Goal: Task Accomplishment & Management: Use online tool/utility

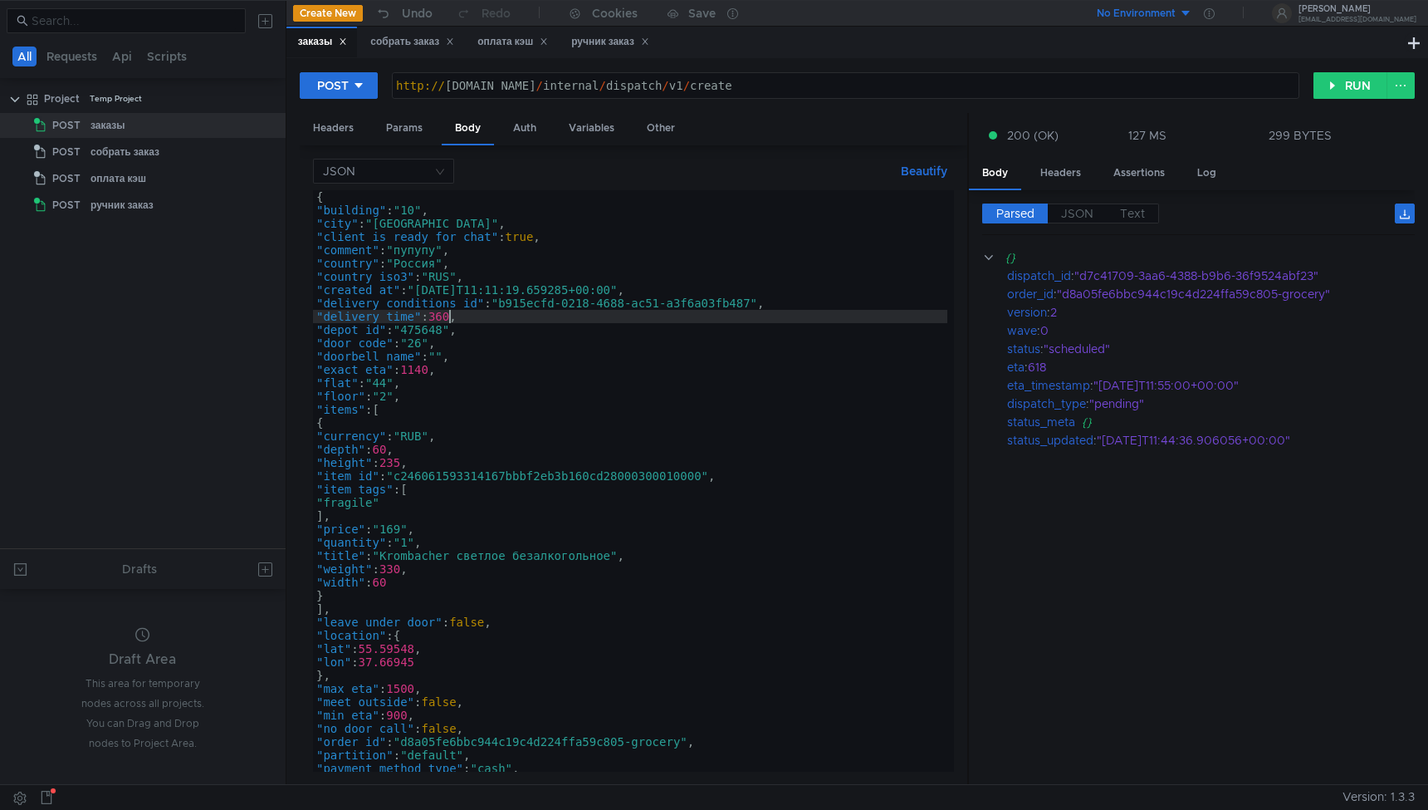
scroll to position [0, 8]
click at [407, 49] on div "собрать заказ" at bounding box center [412, 41] width 84 height 17
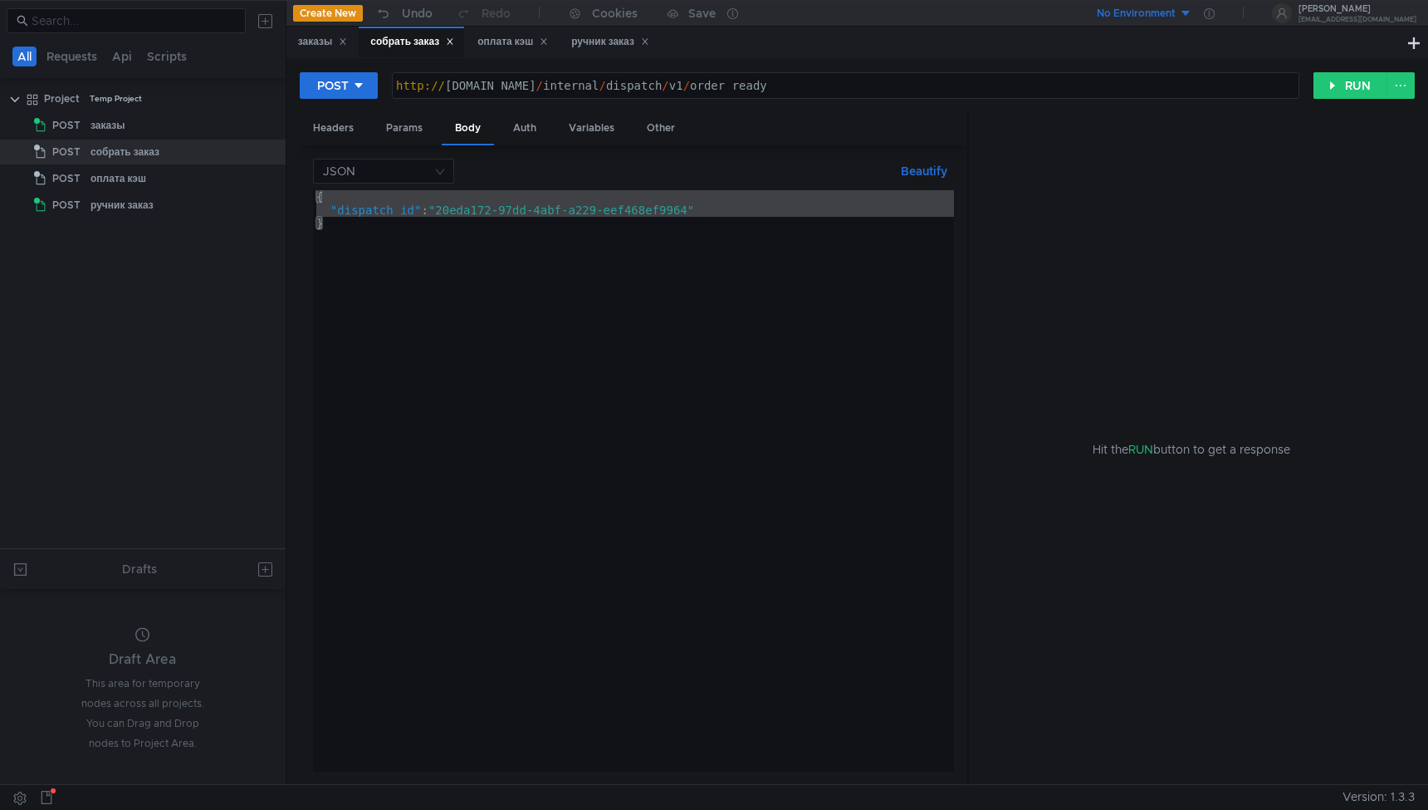
click at [732, 588] on div "{ "dispatch_id" : "20eda172-97dd-4abf-a229-eef468ef9964" }" at bounding box center [633, 494] width 641 height 608
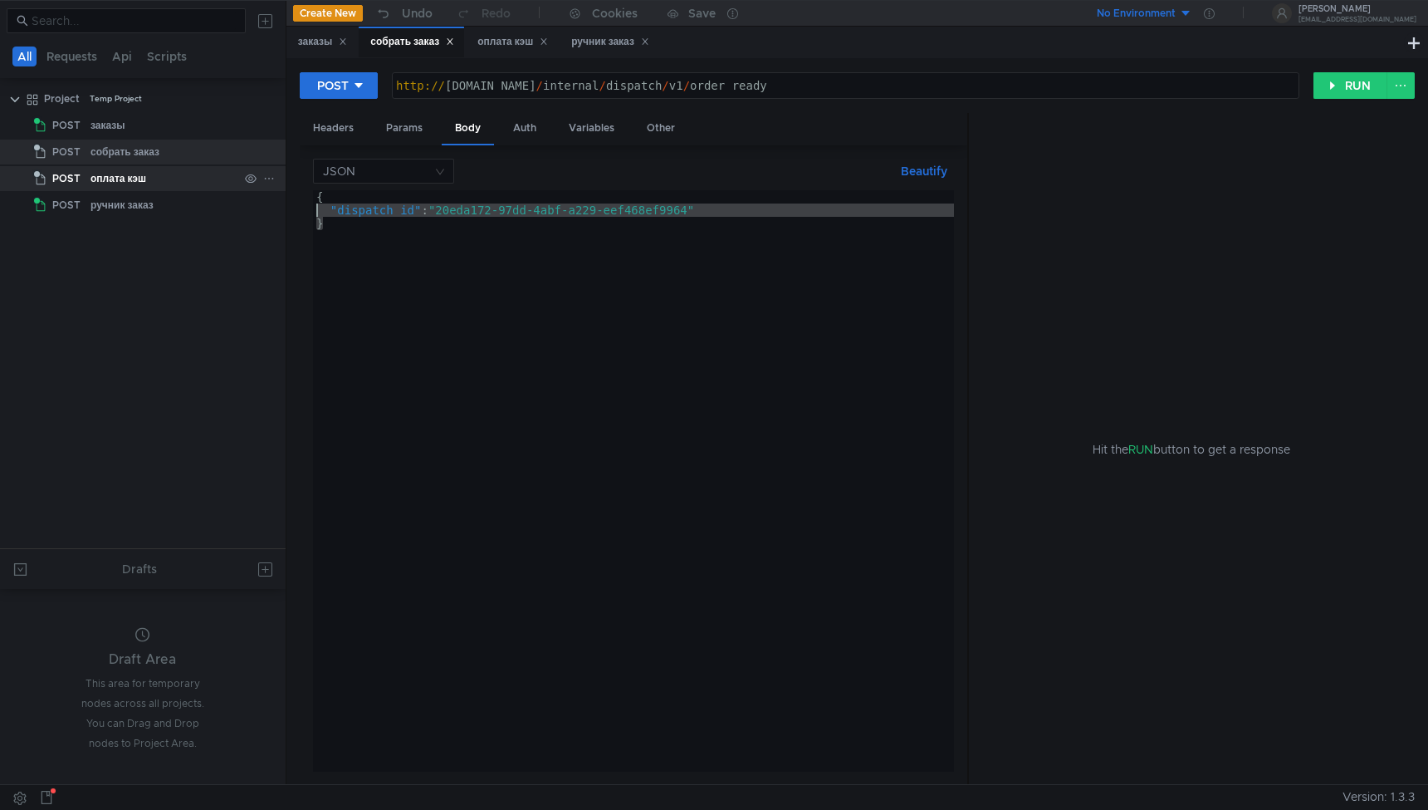
drag, startPoint x: 349, startPoint y: 228, endPoint x: 267, endPoint y: 190, distance: 90.7
click at [267, 190] on as-split "All Requests Api Scripts Project Temp Project POST заказы POST собрать заказ PO…" at bounding box center [714, 392] width 1428 height 784
type textarea "{ "dispatch_id": "20eda172-97dd-4abf-a229-eef468ef9964""
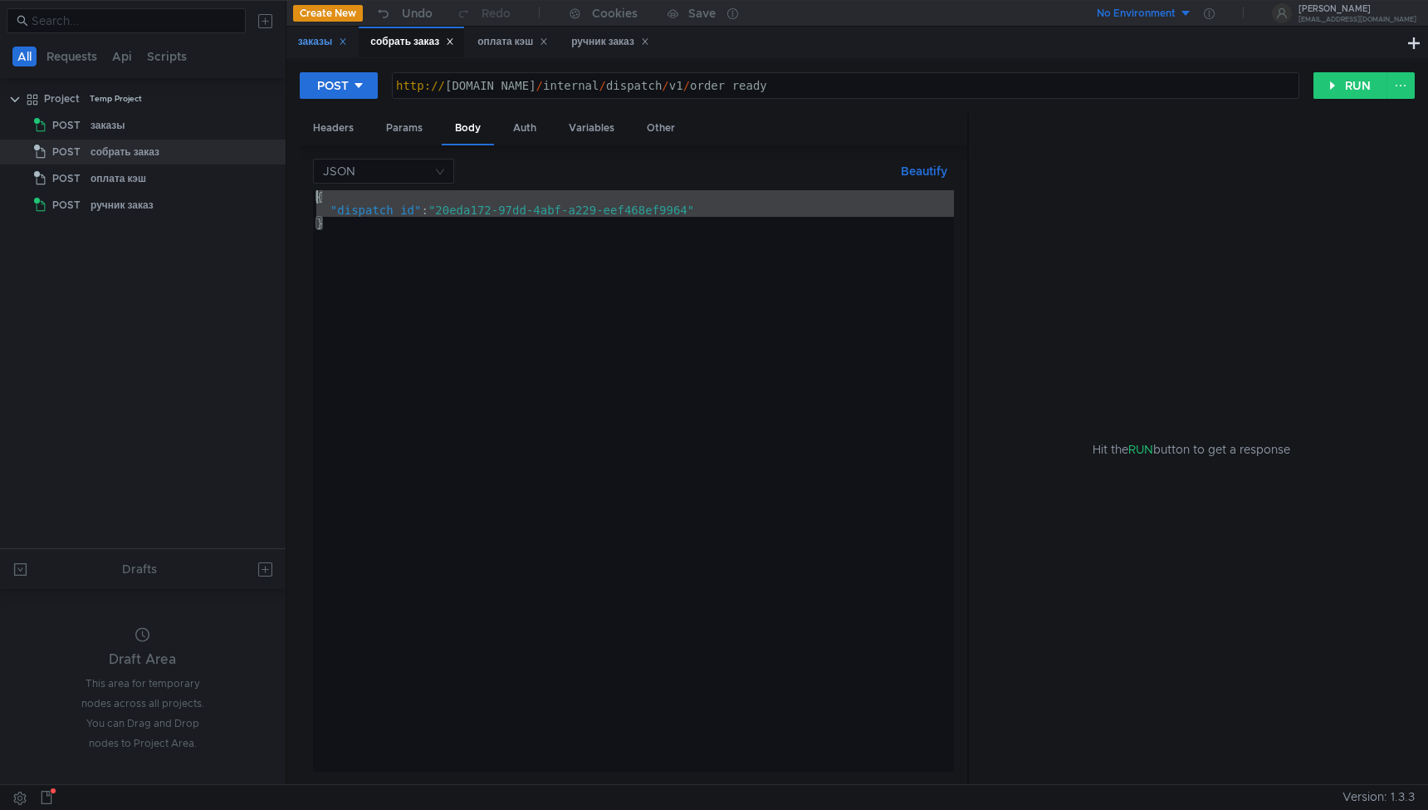
click at [315, 46] on div "заказы" at bounding box center [323, 41] width 50 height 17
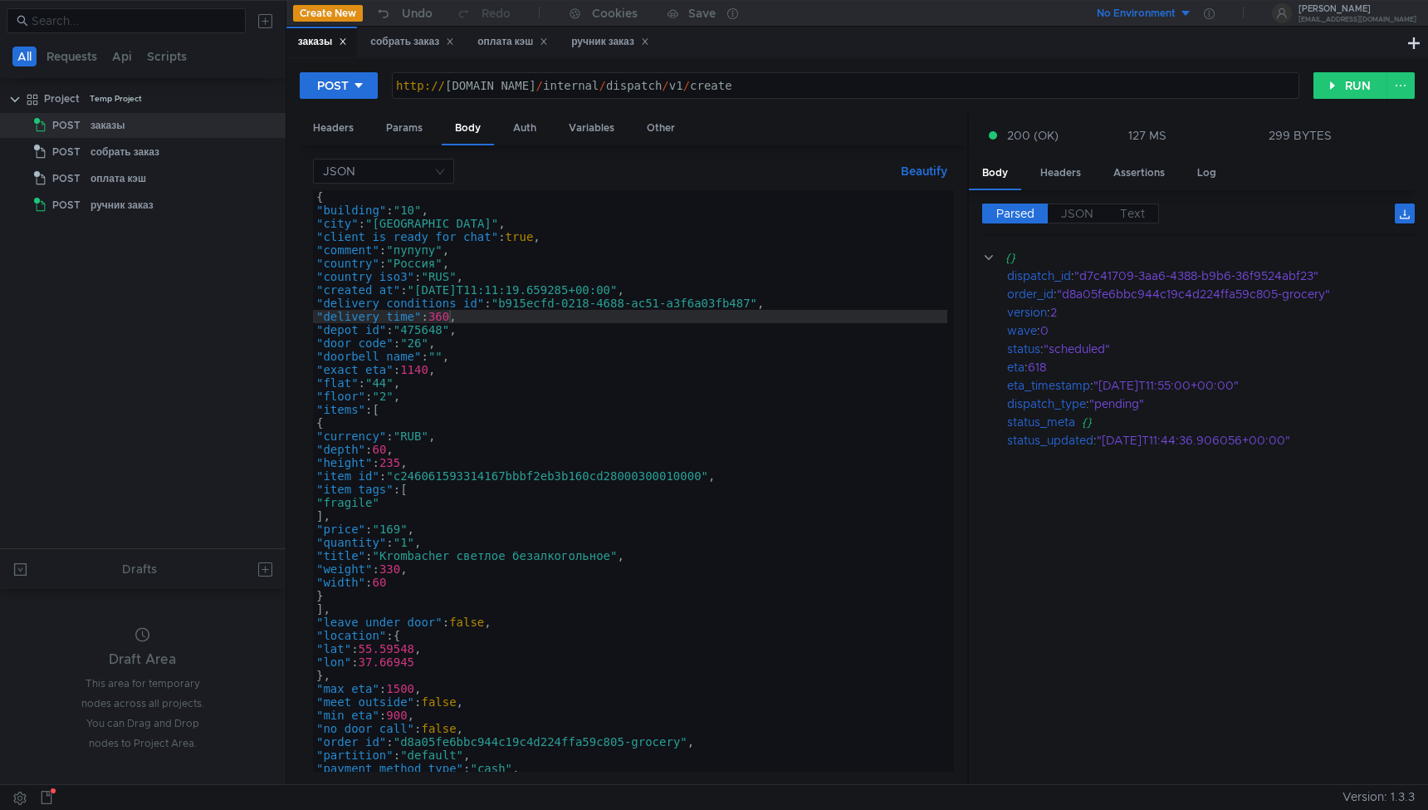
click at [489, 283] on div "{ "building" : "10" , "city" : "Москва" , "client_is_ready_for_chat" : true , "…" at bounding box center [630, 494] width 634 height 608
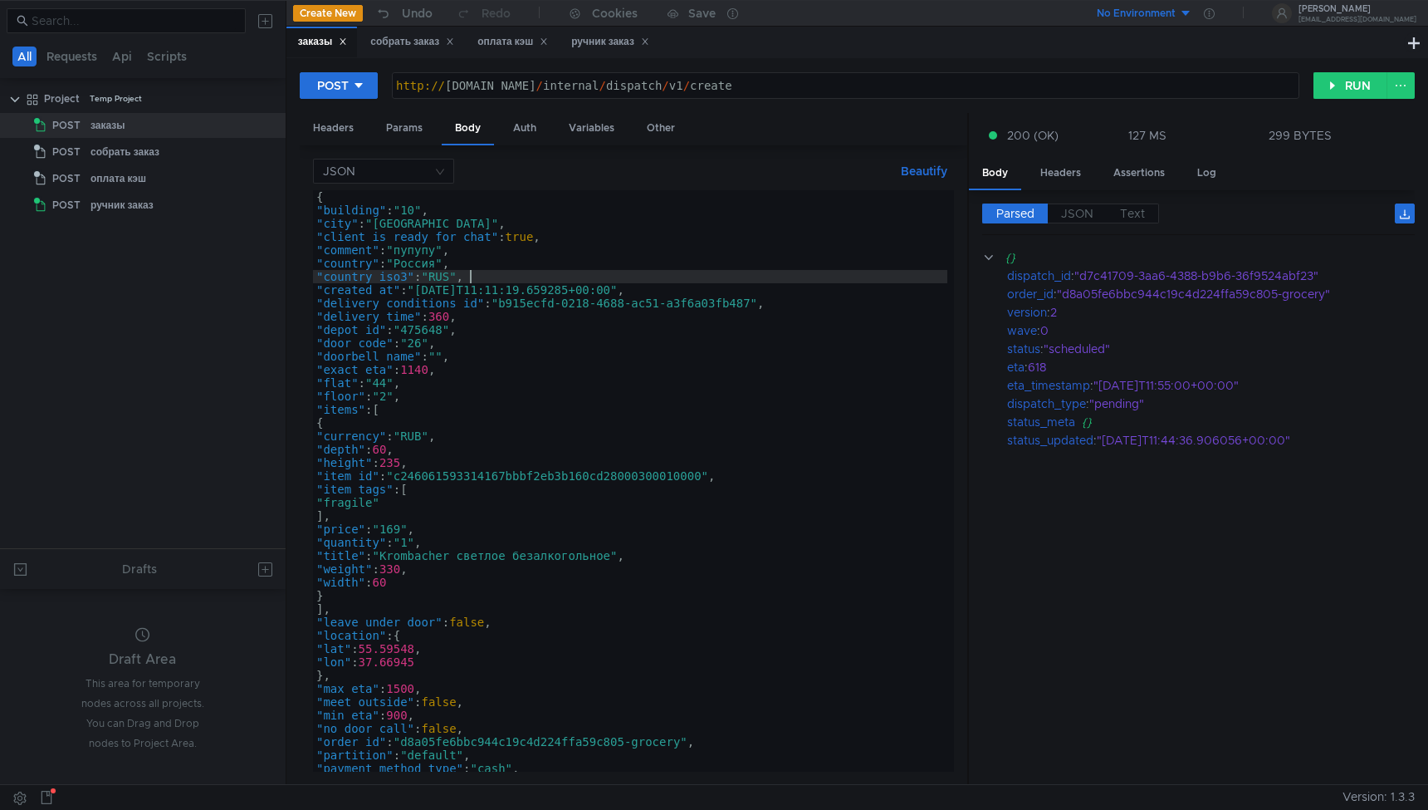
click at [490, 291] on div "{ "building" : "10" , "city" : "Москва" , "client_is_ready_for_chat" : true , "…" at bounding box center [630, 494] width 634 height 608
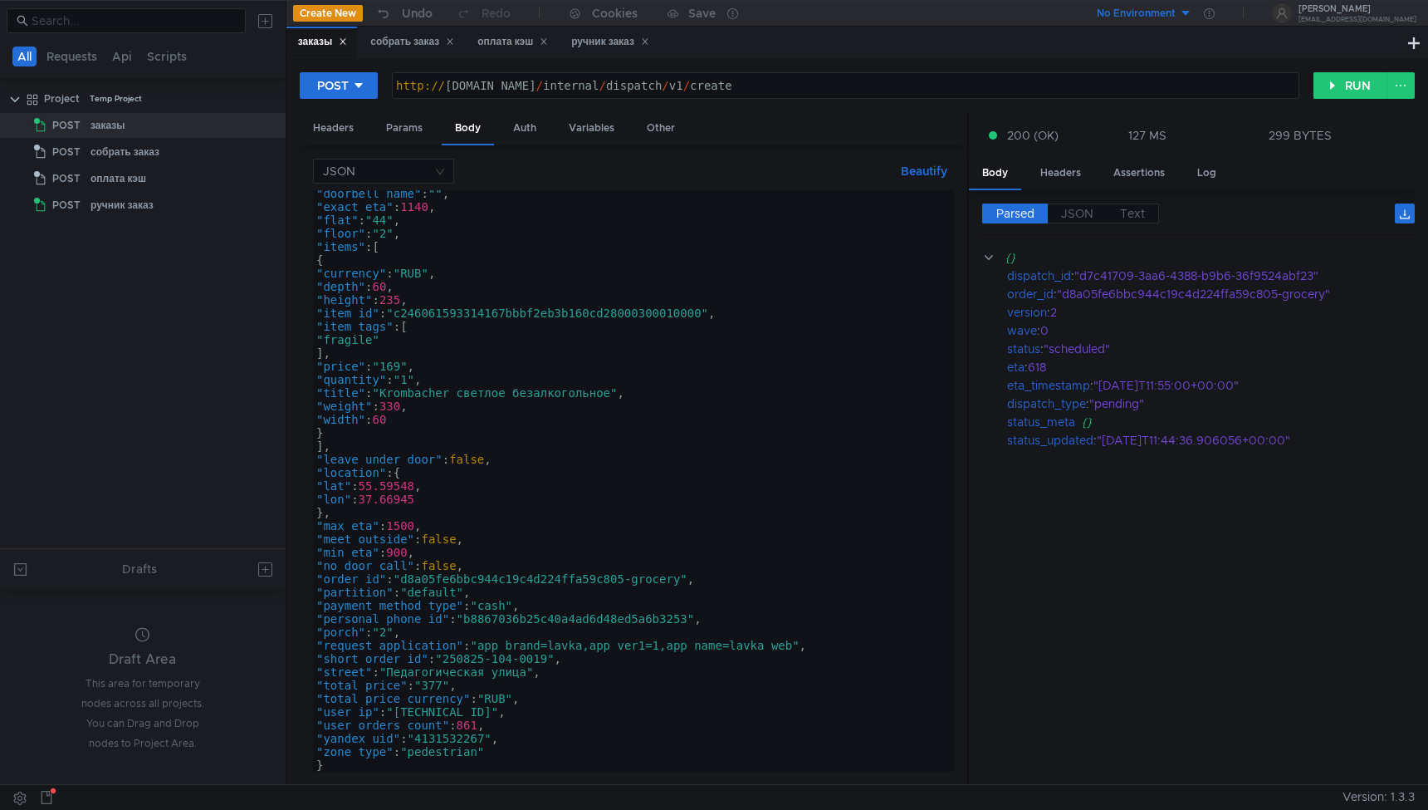
scroll to position [130, 0]
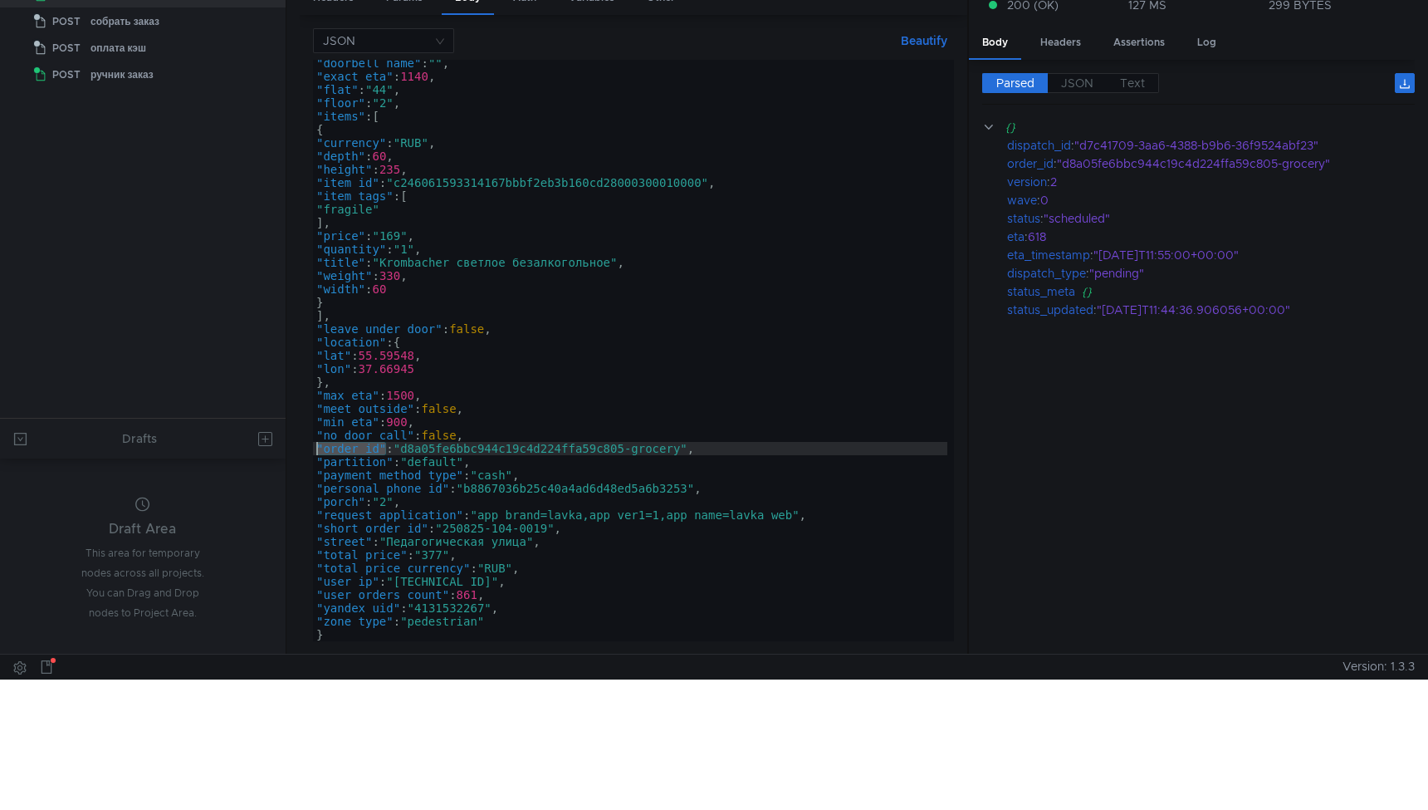
drag, startPoint x: 384, startPoint y: 448, endPoint x: 316, endPoint y: 451, distance: 68.2
click at [316, 451] on div ""doorbell_name" : "" , "exact_eta" : 1140 , "flat" : "44" , "floor" : "2" , "it…" at bounding box center [630, 360] width 634 height 608
click at [590, 550] on div ""doorbell_name" : "" , "exact_eta" : 1140 , "flat" : "44" , "floor" : "2" , "it…" at bounding box center [630, 360] width 634 height 608
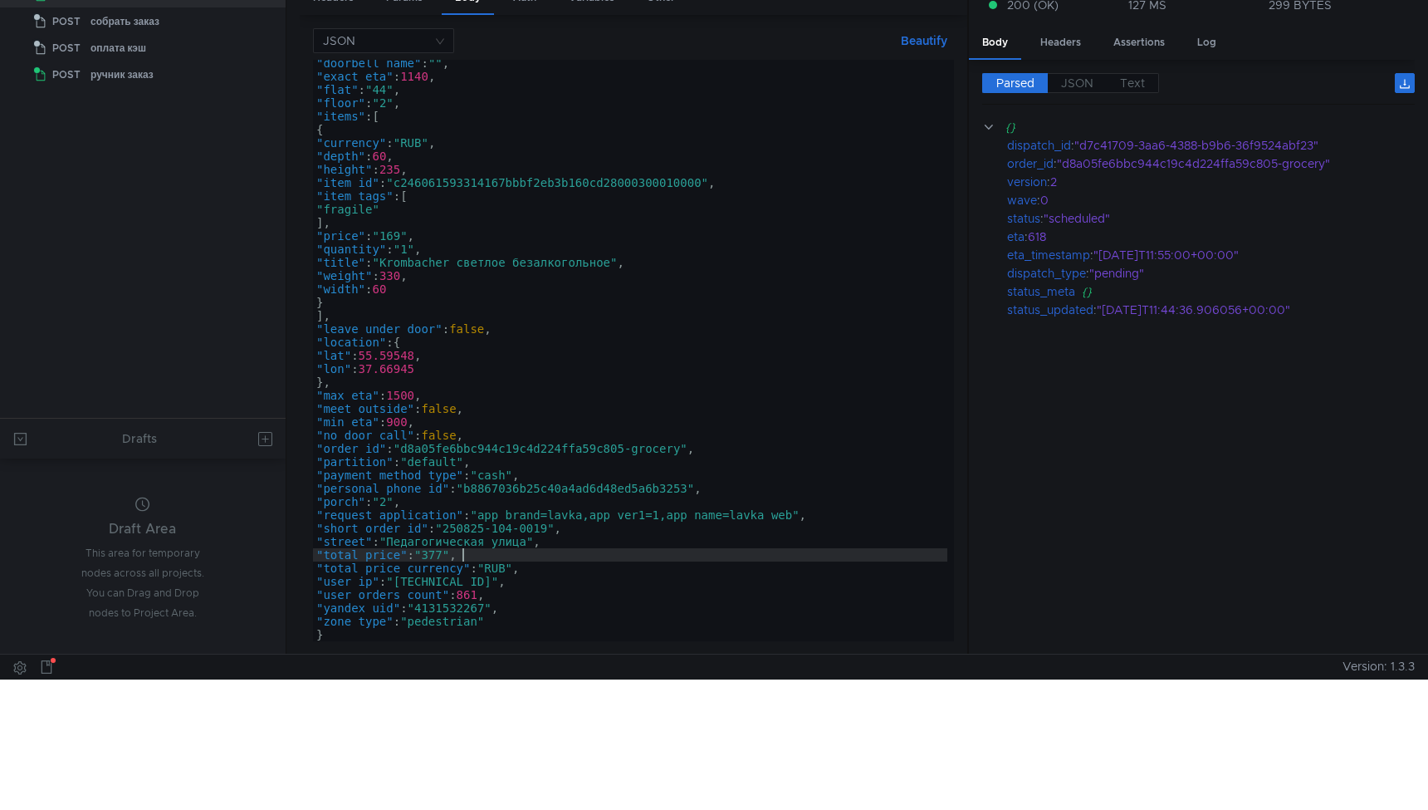
scroll to position [0, 10]
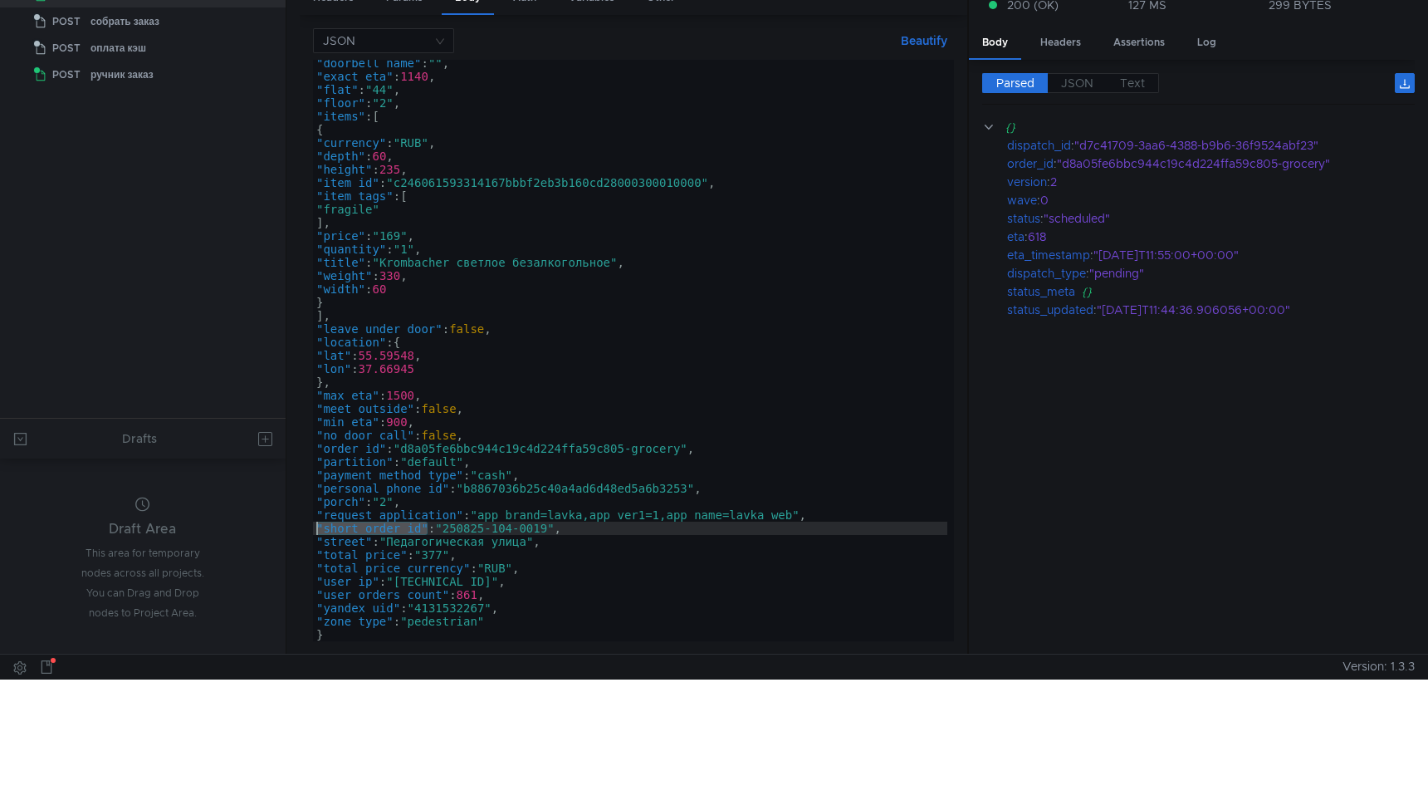
drag, startPoint x: 427, startPoint y: 526, endPoint x: 318, endPoint y: 530, distance: 108.8
click at [318, 530] on div ""doorbell_name" : "" , "exact_eta" : 1140 , "flat" : "44" , "floor" : "2" , "it…" at bounding box center [630, 360] width 634 height 608
click at [554, 530] on div ""doorbell_name" : "" , "exact_eta" : 1140 , "flat" : "44" , "floor" : "2" , "it…" at bounding box center [630, 360] width 634 height 608
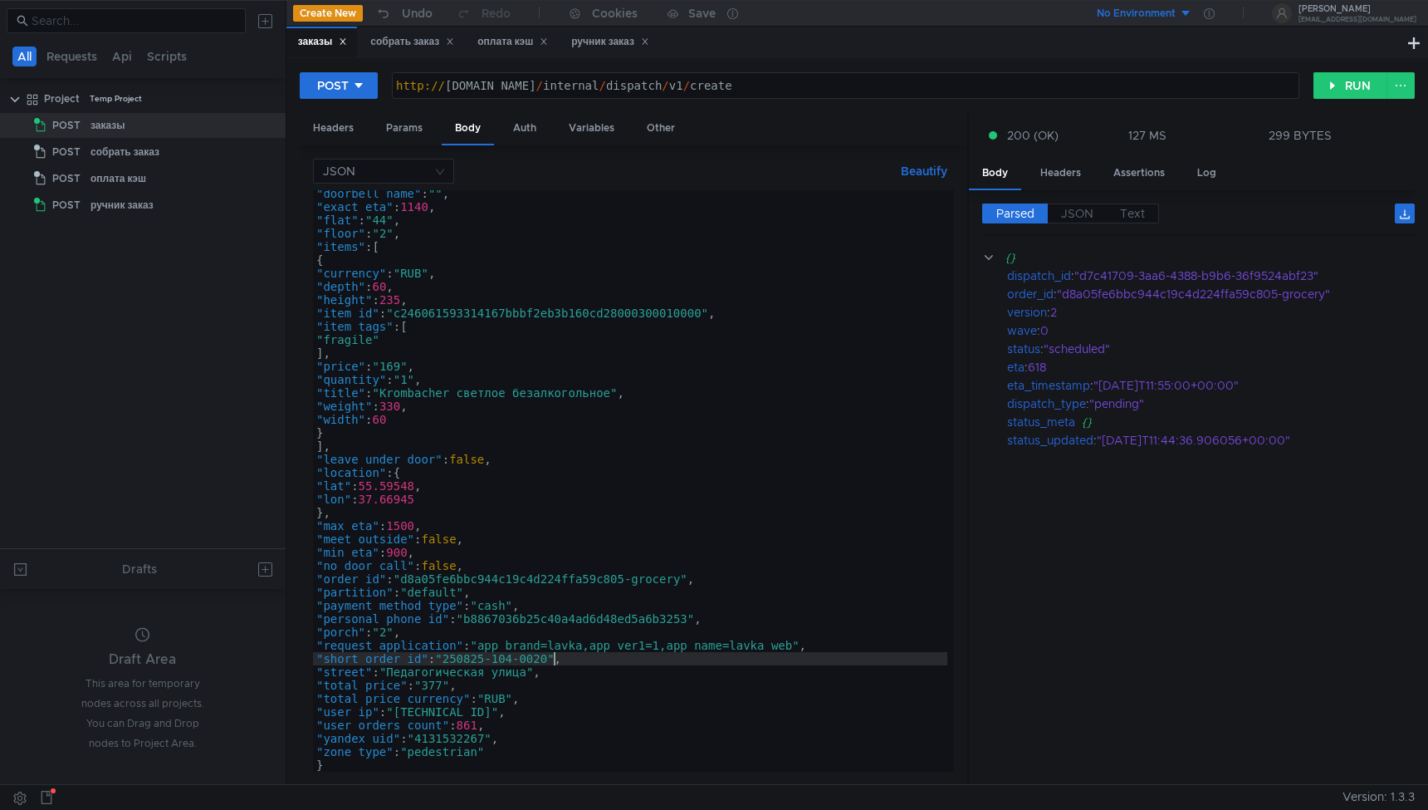
scroll to position [163, 0]
click at [626, 581] on div ""doorbell_name" : "" , "exact_eta" : 1140 , "flat" : "44" , "floor" : "2" , "it…" at bounding box center [630, 491] width 634 height 608
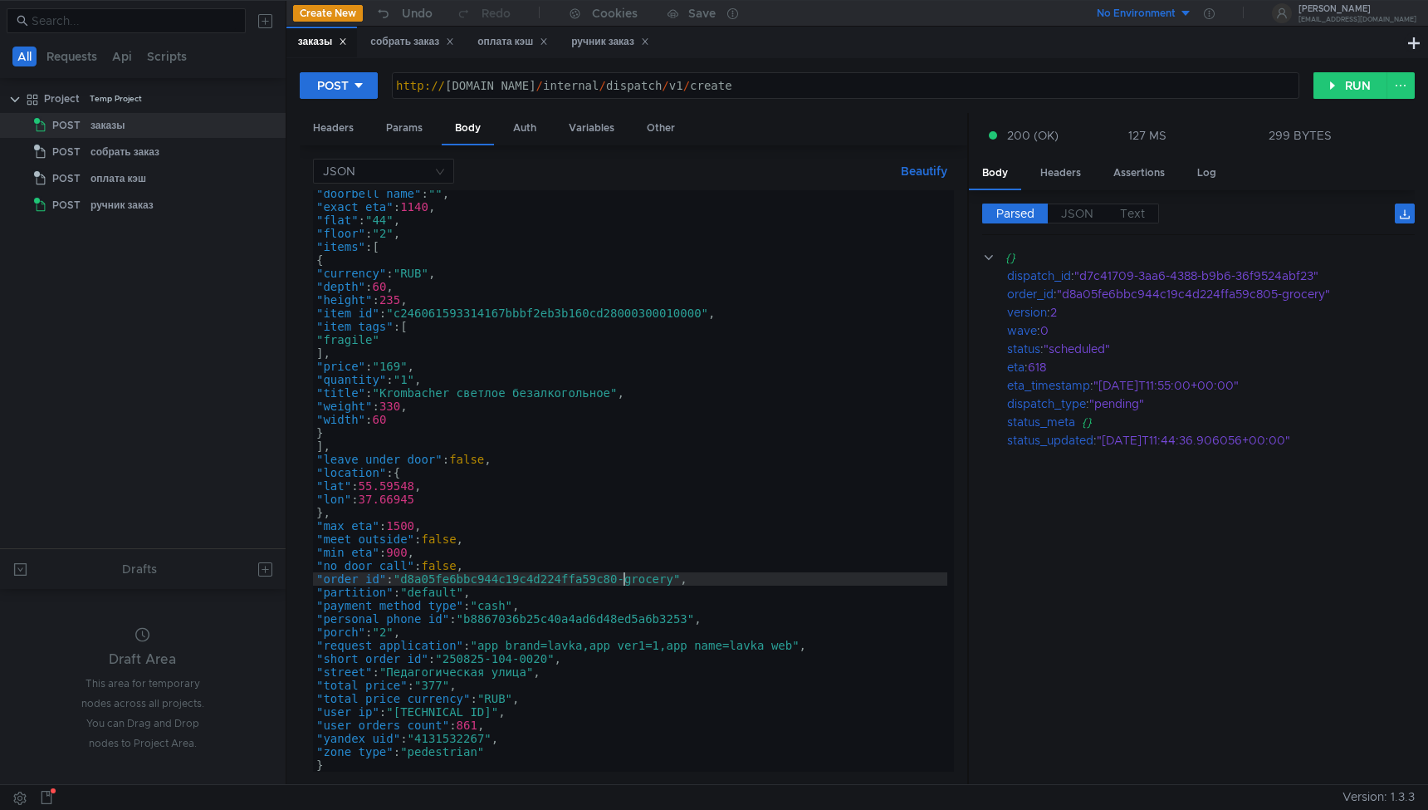
scroll to position [0, 22]
type textarea ""order_id": "d8a05fe6bbc944c19c4d224ffa59c806-grocery","
click at [1357, 77] on button "RUN" at bounding box center [1351, 85] width 74 height 27
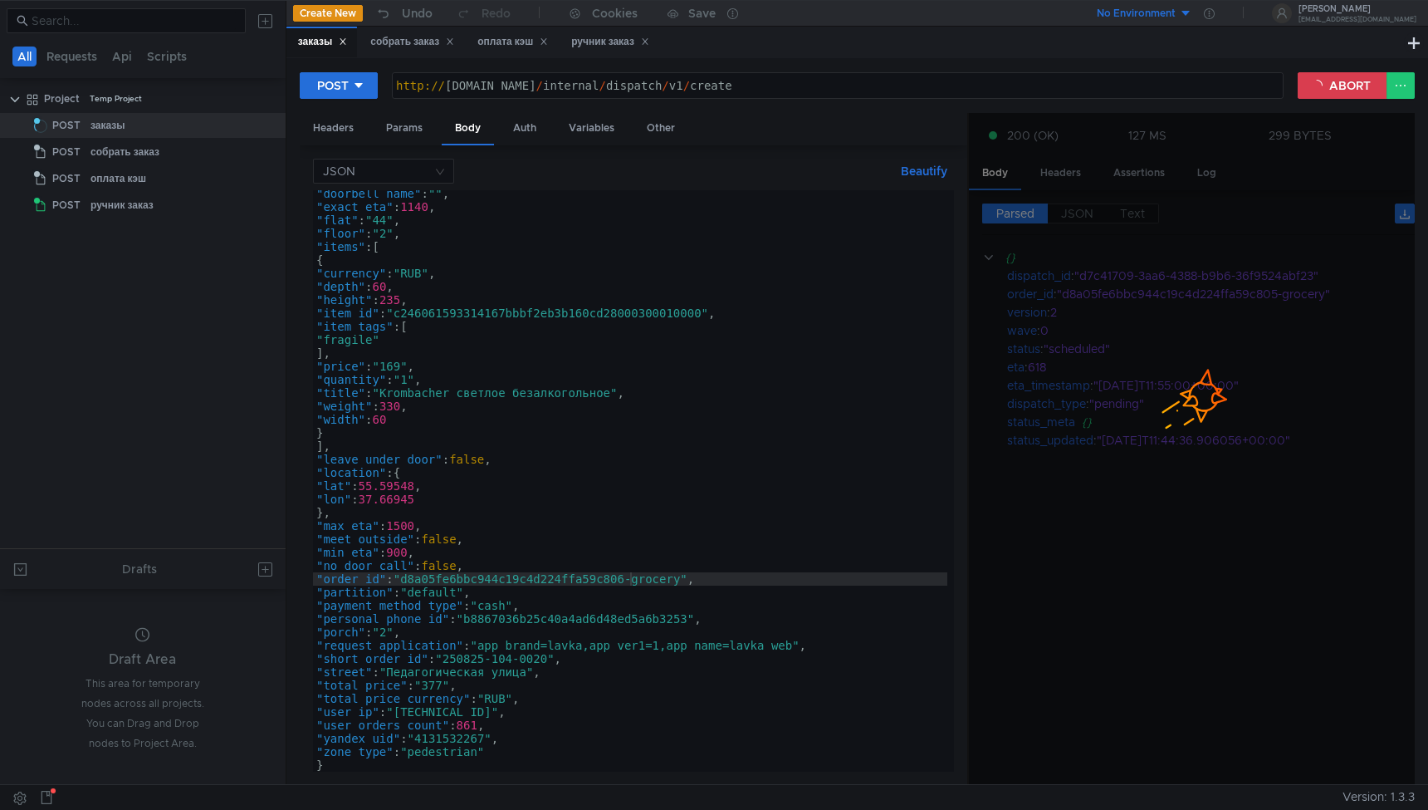
scroll to position [0, 0]
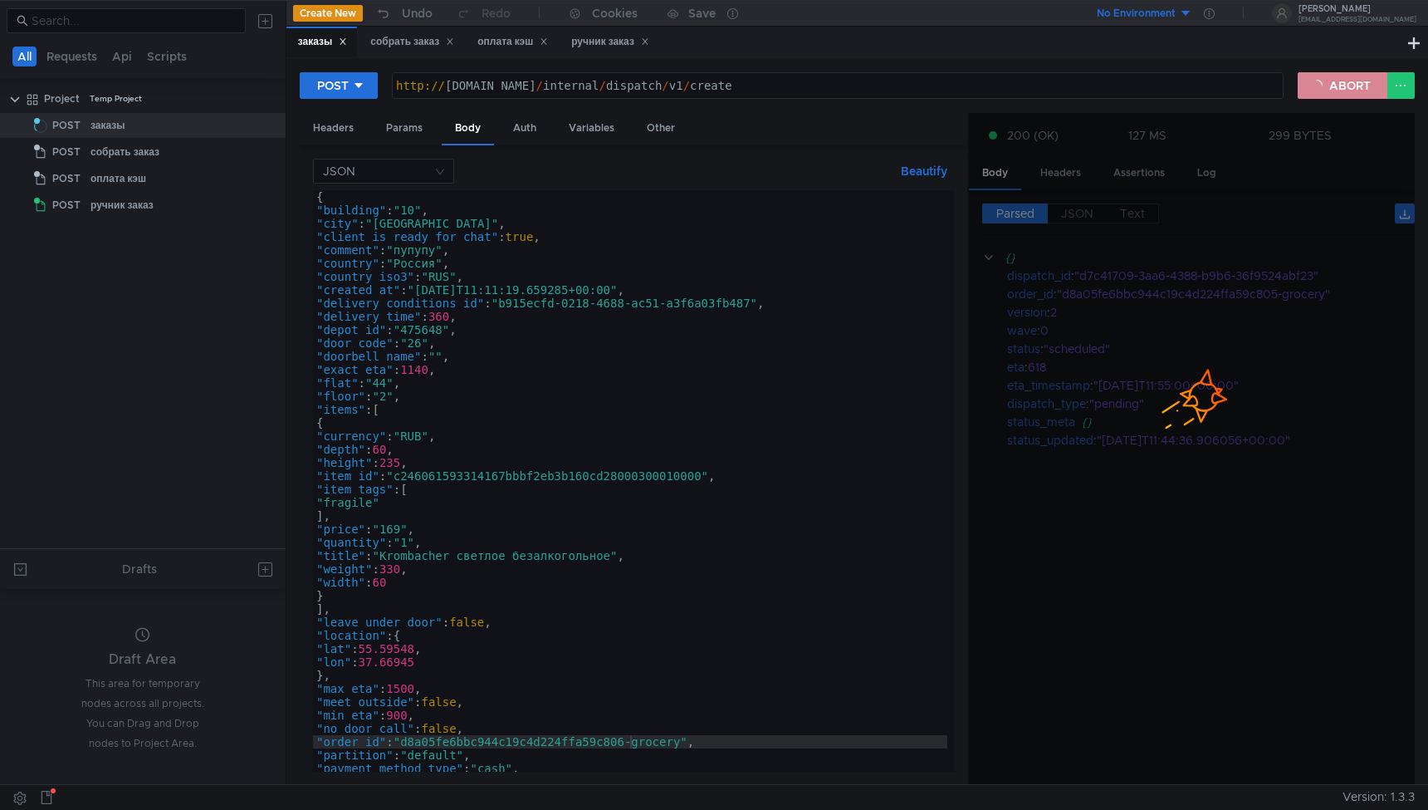
click at [1334, 81] on button "ABORT" at bounding box center [1343, 85] width 90 height 27
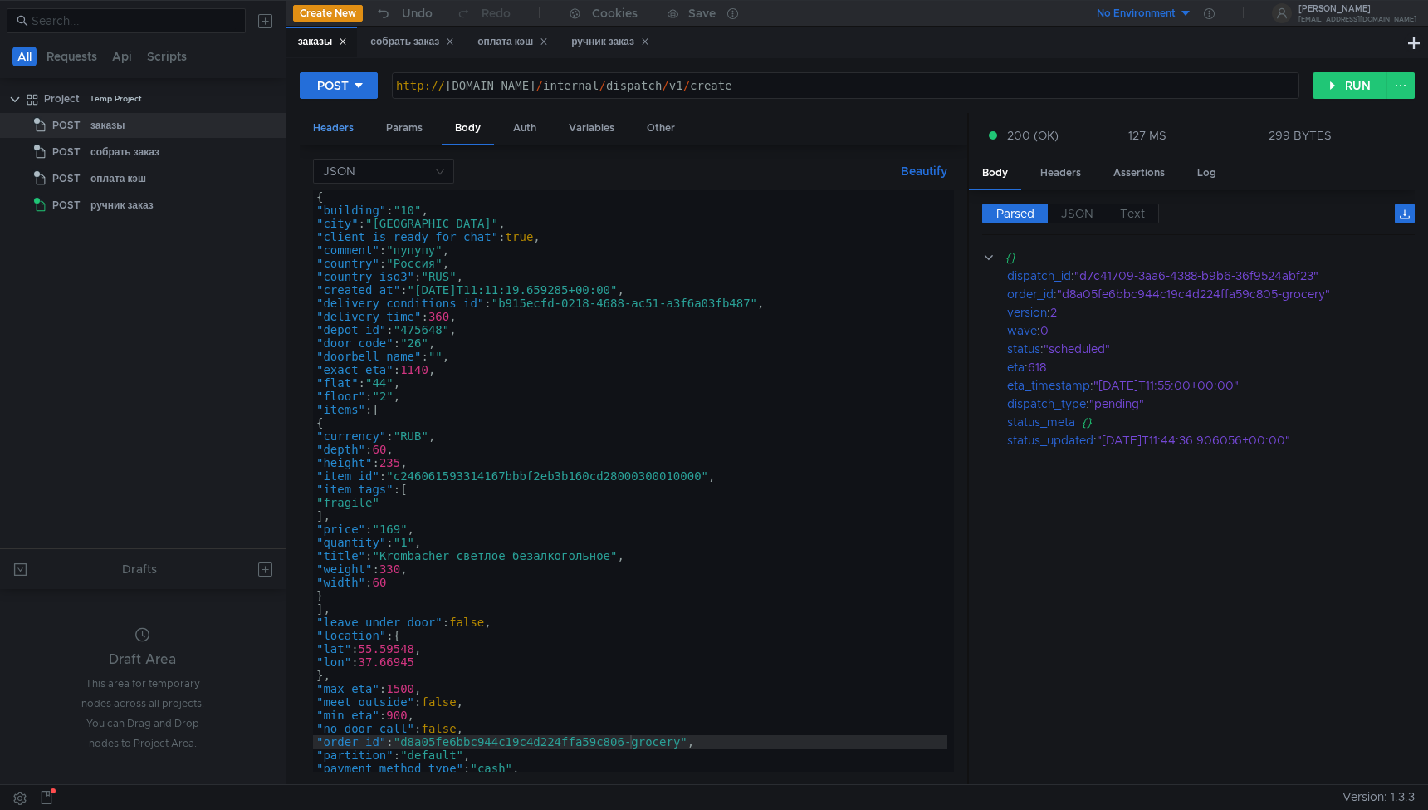
click at [340, 126] on div "Headers" at bounding box center [333, 128] width 67 height 31
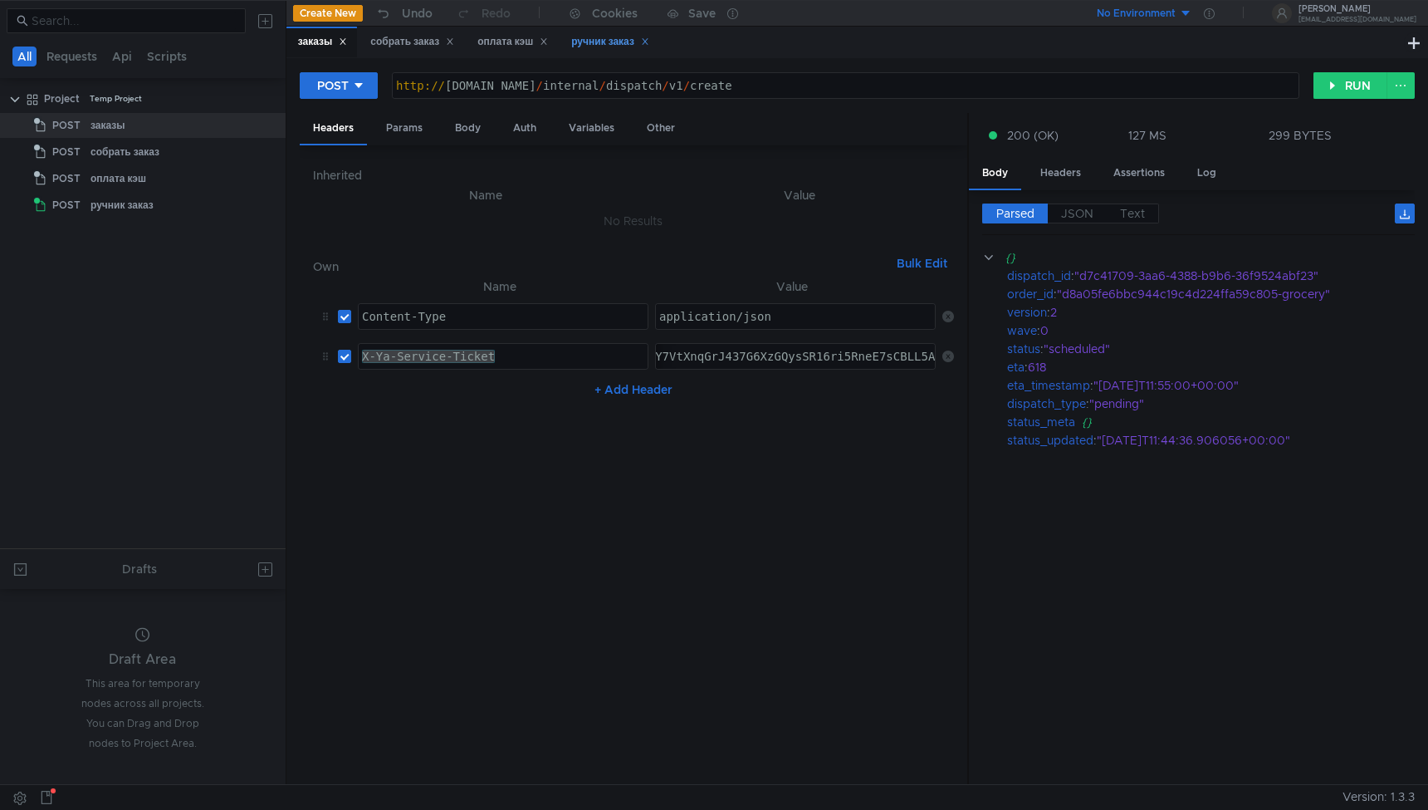
click at [622, 46] on div "ручник заказ" at bounding box center [610, 41] width 78 height 17
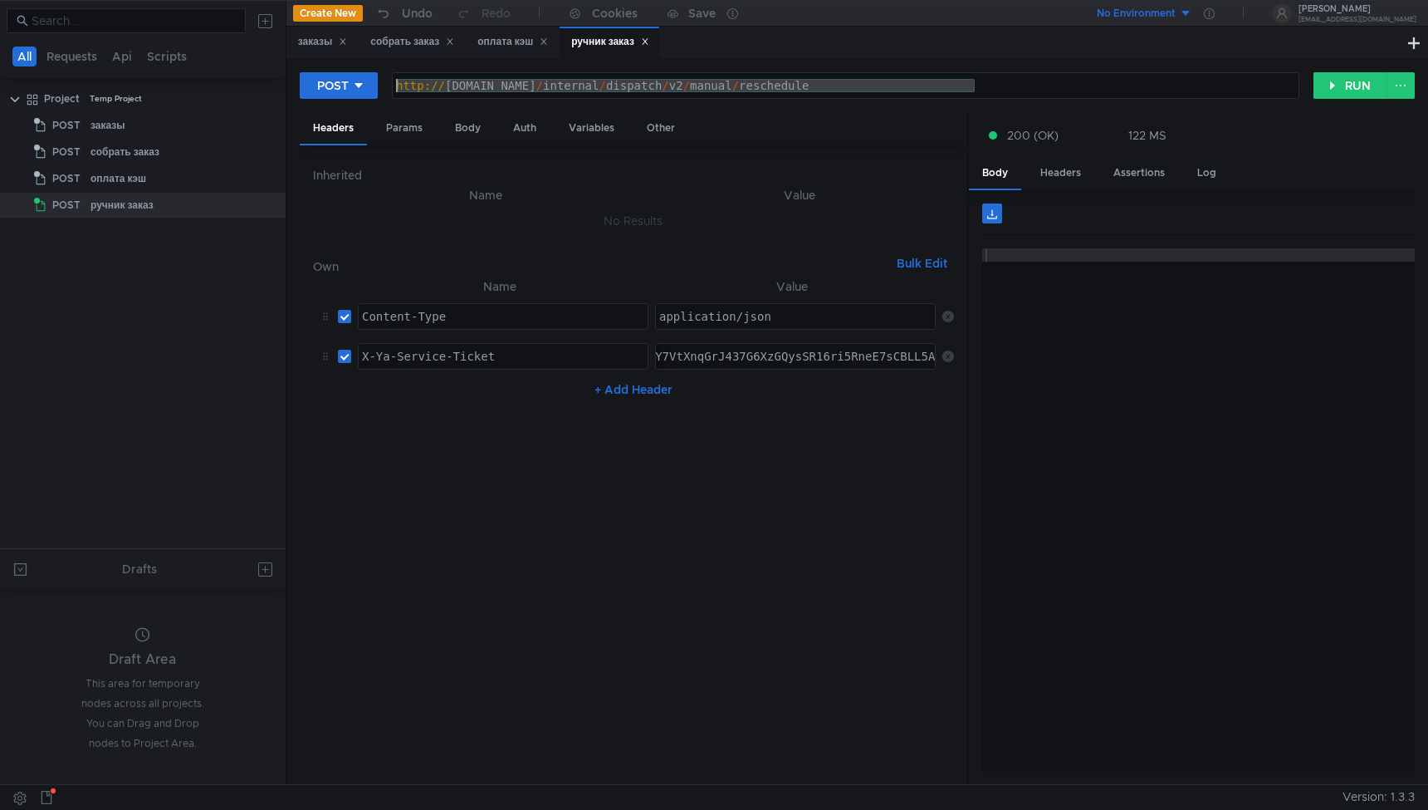
click at [875, 83] on div "http:// grocery-dispatch.lavka.tst.yandex.net / internal / dispatch / v2 / manu…" at bounding box center [846, 99] width 906 height 40
click at [472, 123] on div "Body" at bounding box center [468, 128] width 52 height 31
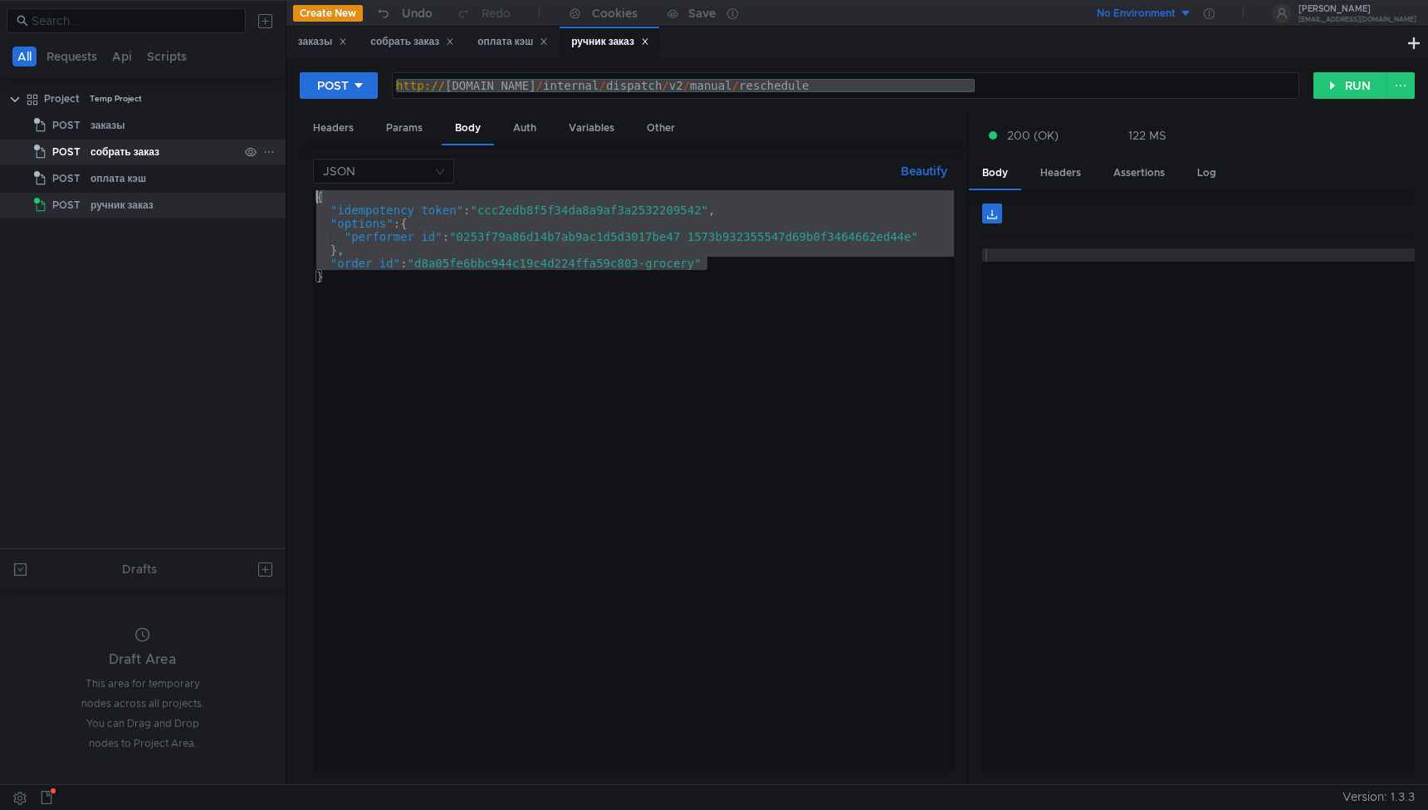
drag, startPoint x: 703, startPoint y: 264, endPoint x: 165, endPoint y: 160, distance: 547.2
click at [165, 161] on as-split "All Requests Api Scripts Project Temp Project POST заказы POST собрать заказ PO…" at bounding box center [714, 392] width 1428 height 784
click at [440, 295] on div "{ "idempotency_token" : "ccc2edb8f5f34da8a9af3a2532209542" , "options" : { "per…" at bounding box center [633, 494] width 641 height 608
drag, startPoint x: 440, startPoint y: 291, endPoint x: 254, endPoint y: 159, distance: 228.6
click at [254, 159] on as-split "All Requests Api Scripts Project Temp Project POST заказы POST собрать заказ PO…" at bounding box center [714, 392] width 1428 height 784
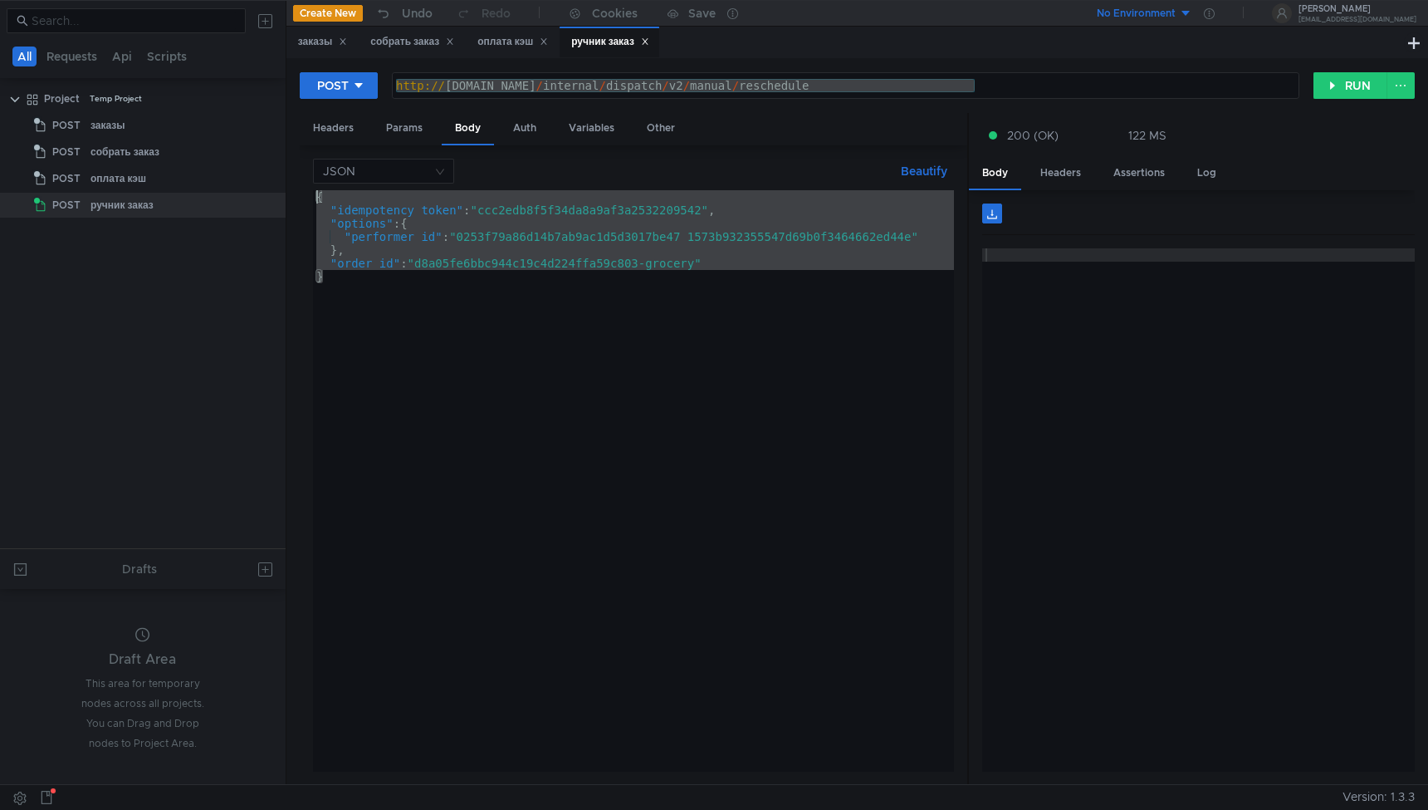
click at [566, 387] on div "{ "idempotency_token" : "ccc2edb8f5f34da8a9af3a2532209542" , "options" : { "per…" at bounding box center [633, 494] width 641 height 608
type textarea "}"
